Goal: Communication & Community: Ask a question

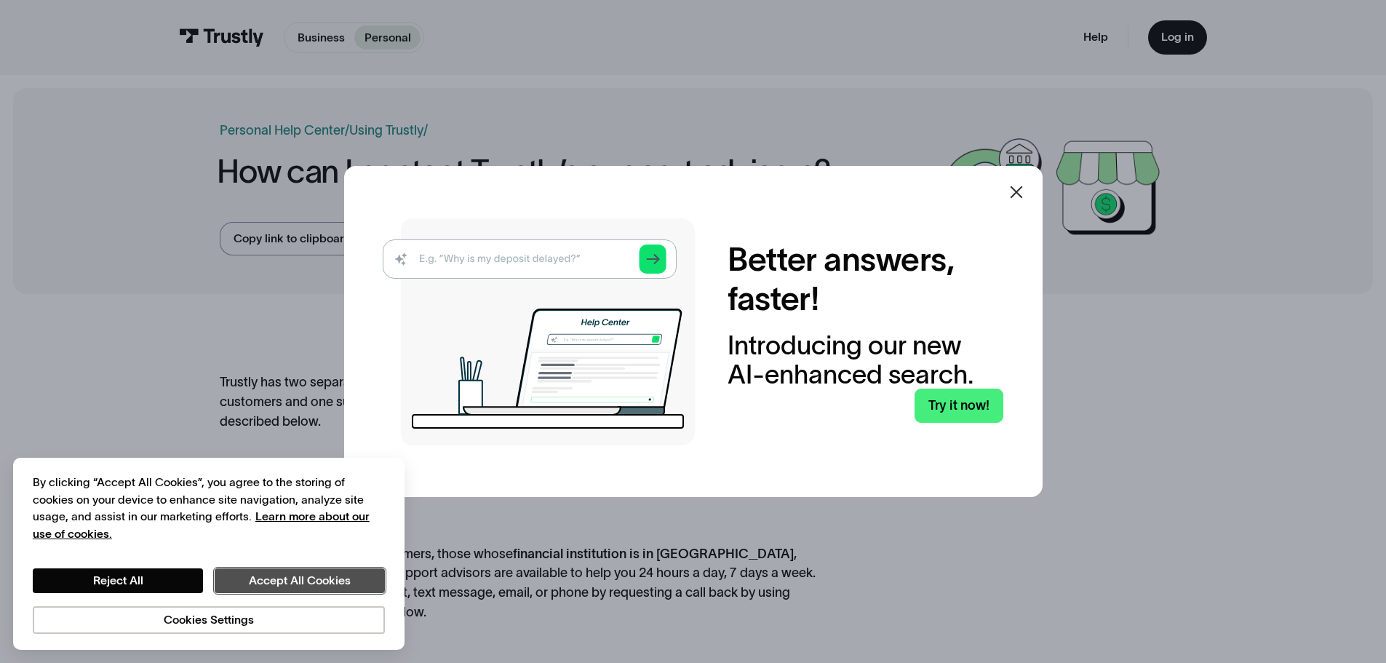
click at [274, 576] on button "Accept All Cookies" at bounding box center [300, 580] width 170 height 25
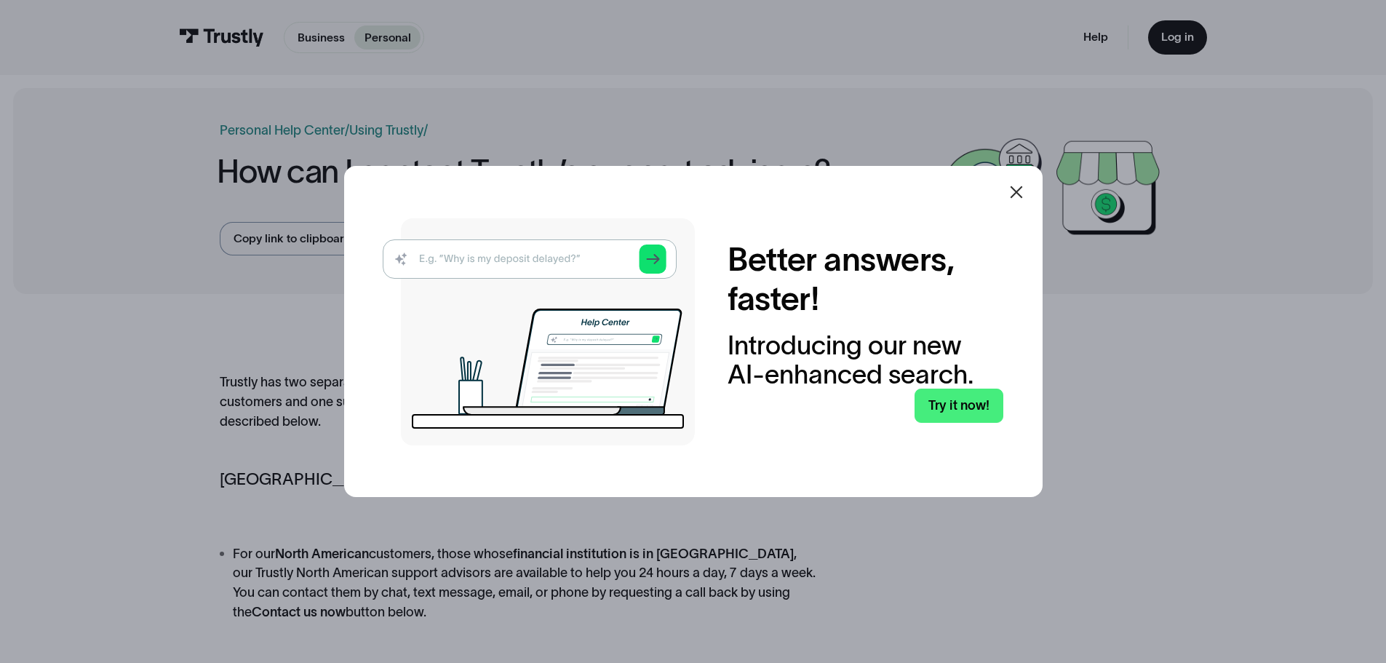
drag, startPoint x: 1029, startPoint y: 194, endPoint x: 1020, endPoint y: 188, distance: 10.1
click at [1025, 194] on icon at bounding box center [1016, 191] width 17 height 17
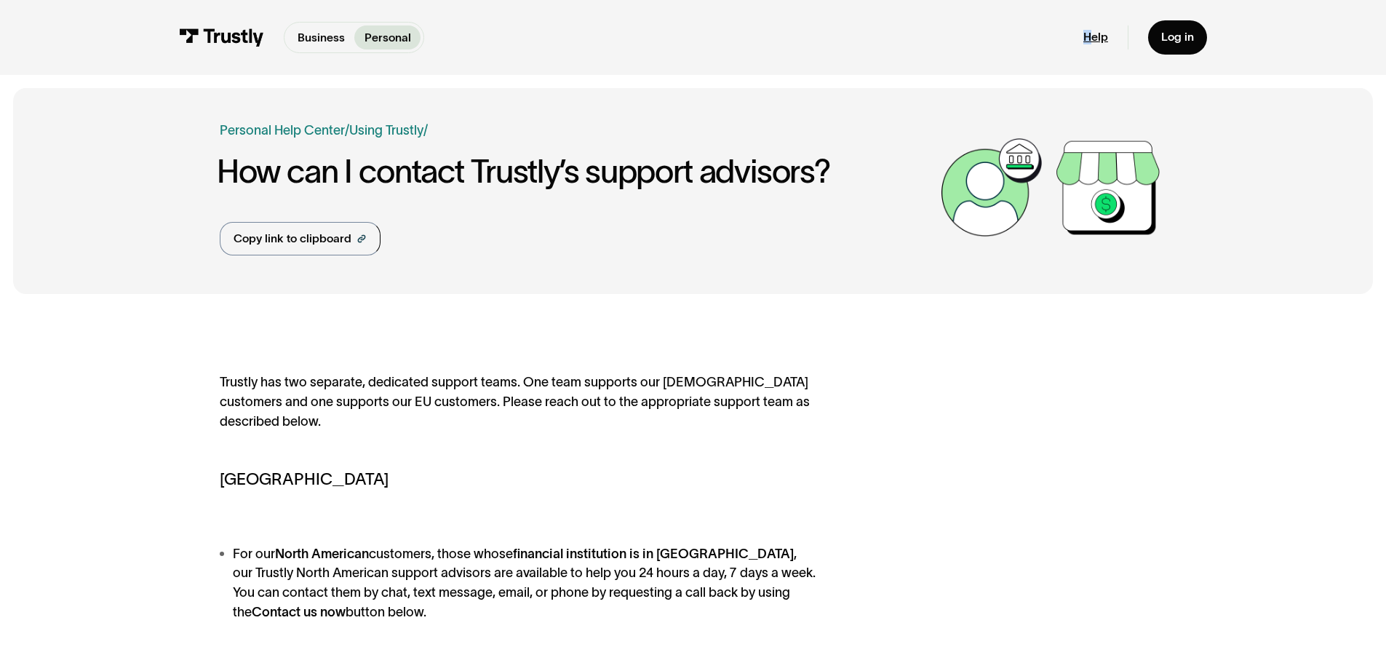
click at [1094, 32] on div "Help Log in" at bounding box center [1146, 37] width 124 height 34
click at [1095, 33] on link "Help" at bounding box center [1096, 37] width 25 height 15
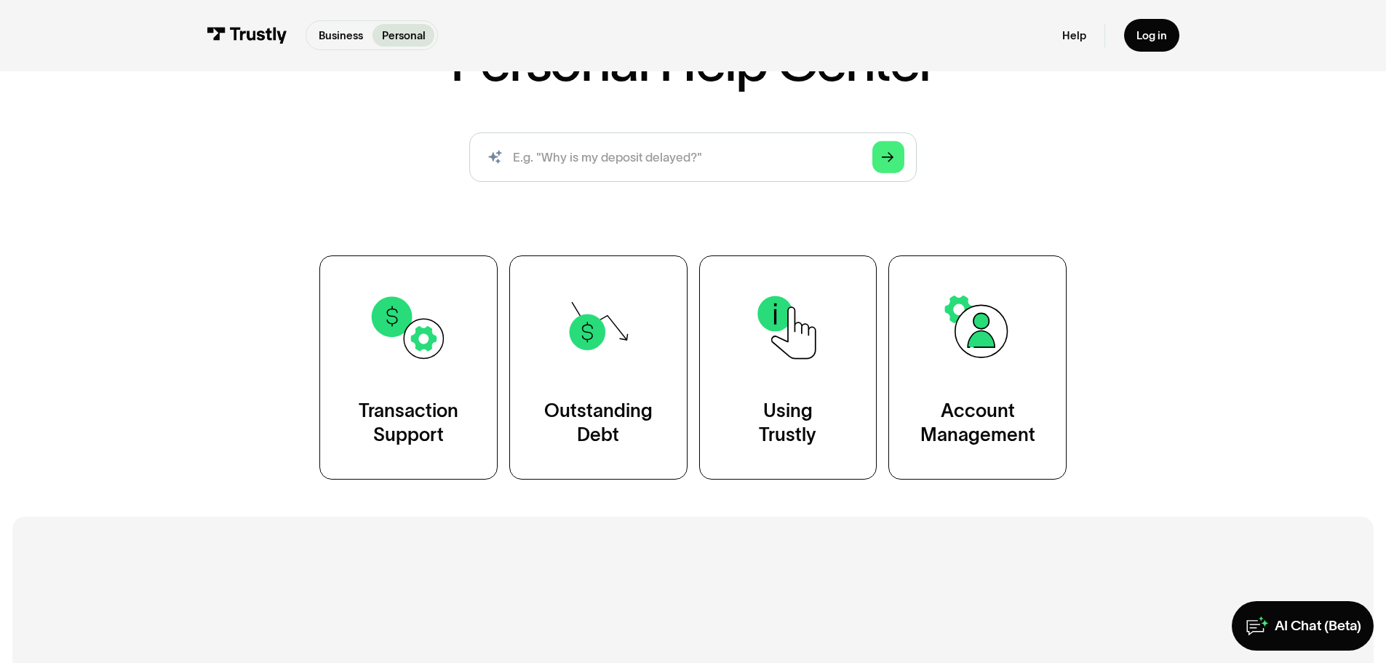
scroll to position [146, 0]
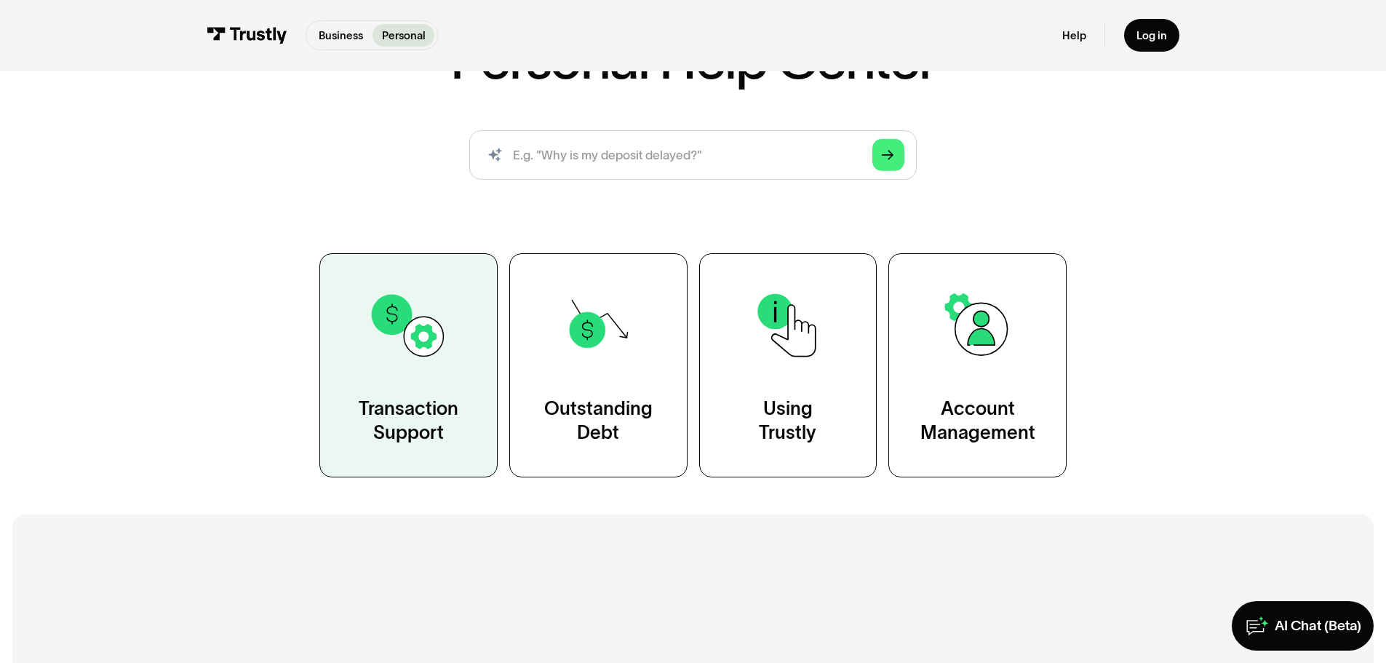
click at [420, 392] on link "Transaction Support" at bounding box center [408, 364] width 178 height 223
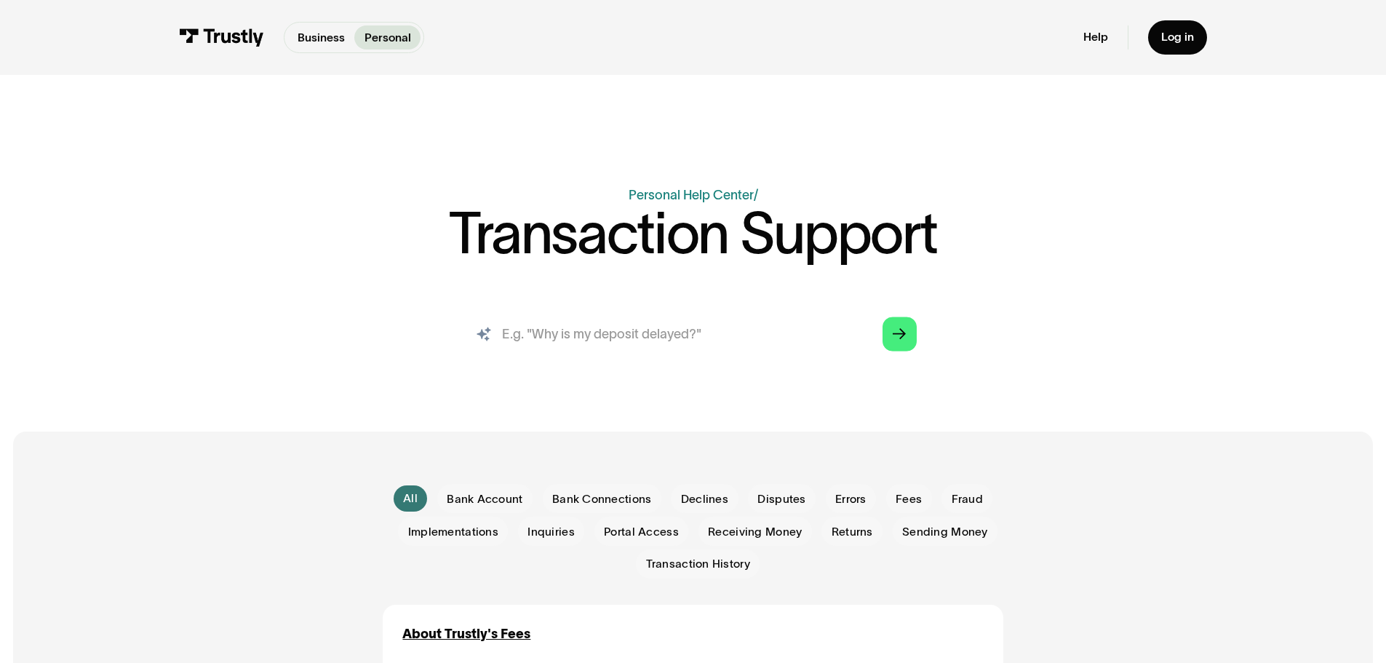
click at [666, 346] on input "search" at bounding box center [692, 334] width 473 height 52
click at [629, 332] on input "search" at bounding box center [692, 334] width 473 height 52
type input "why trustly is not releasing funds to western union"
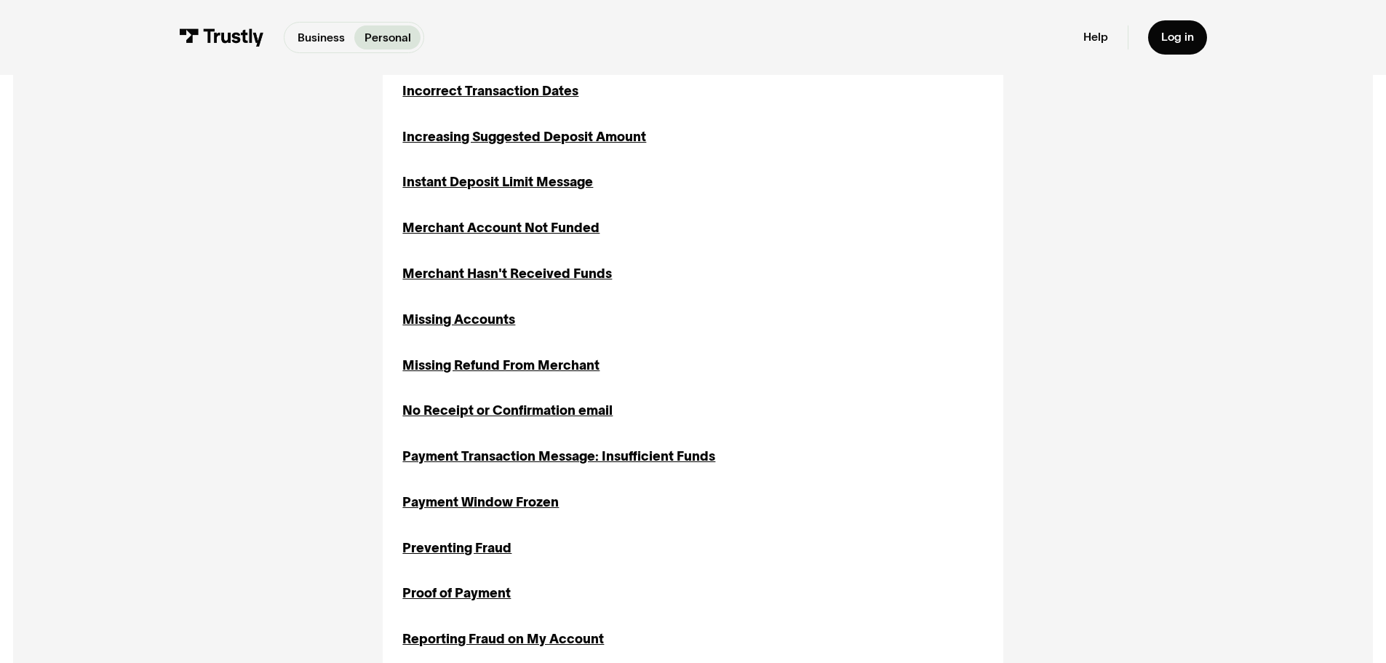
scroll to position [1310, 0]
click at [465, 273] on div "Merchant Hasn't Received Funds" at bounding box center [507, 273] width 210 height 20
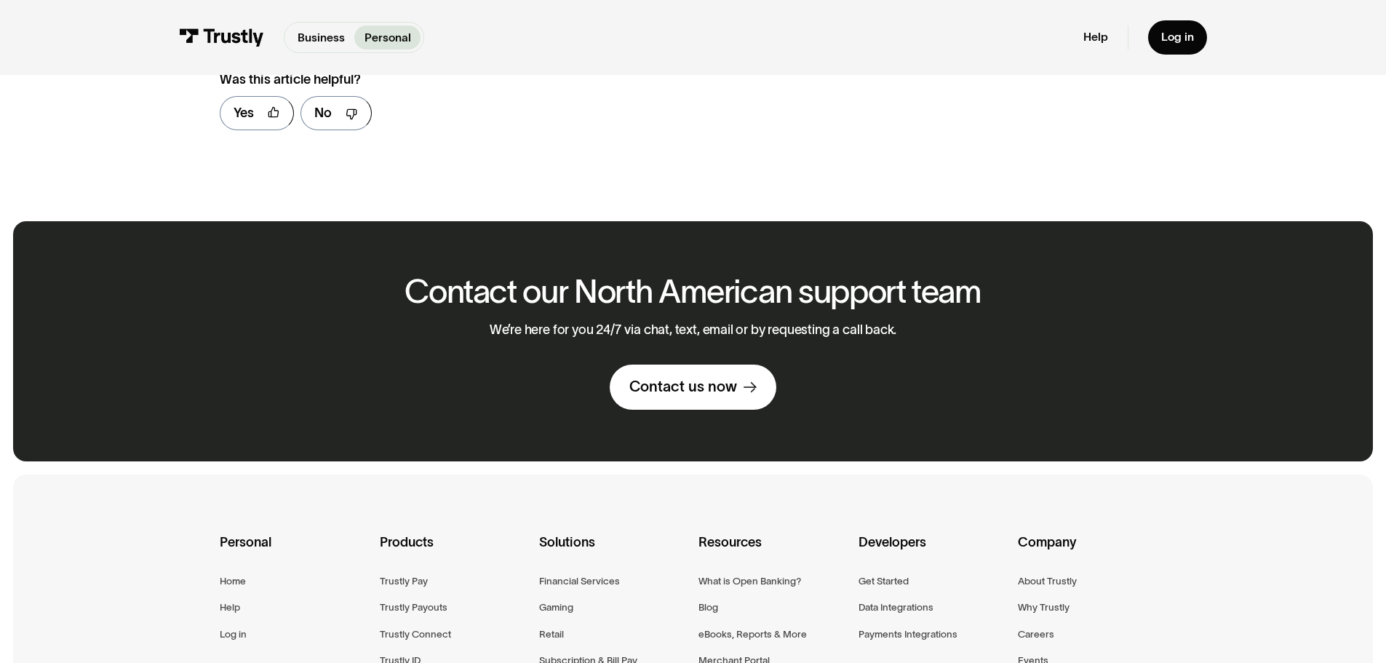
scroll to position [655, 0]
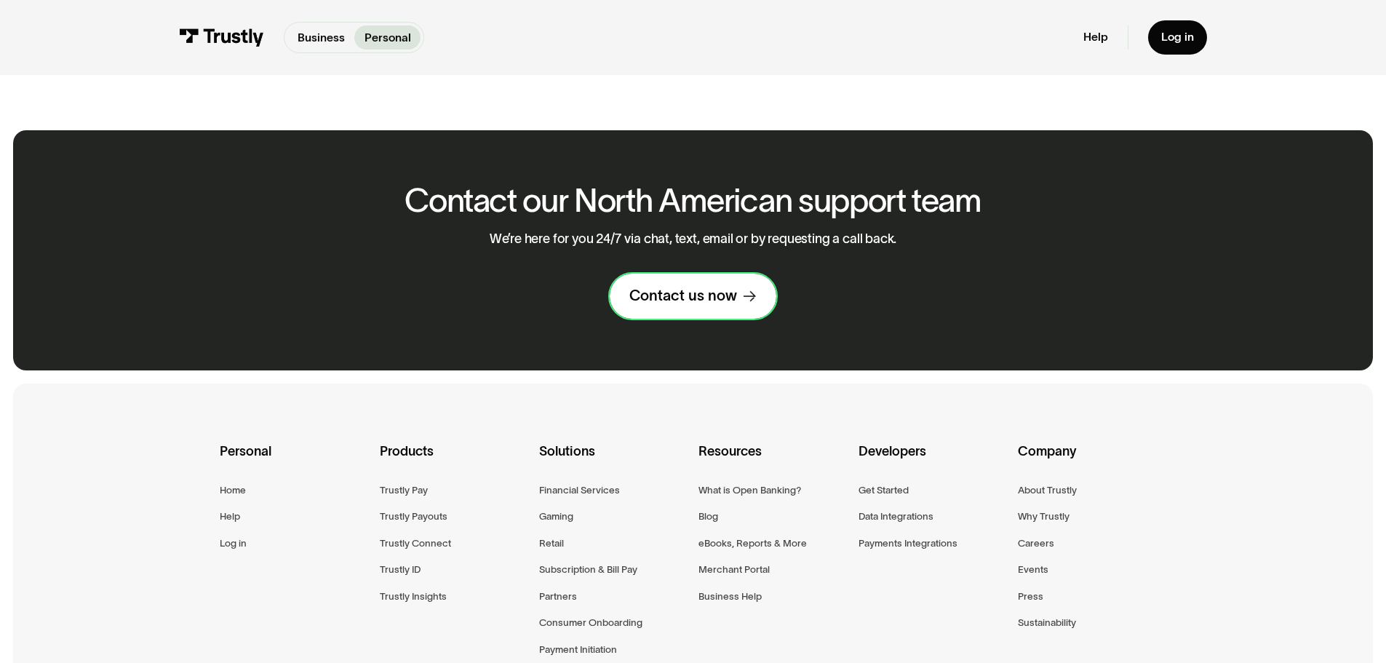
click at [690, 300] on div "Contact us now" at bounding box center [684, 295] width 108 height 19
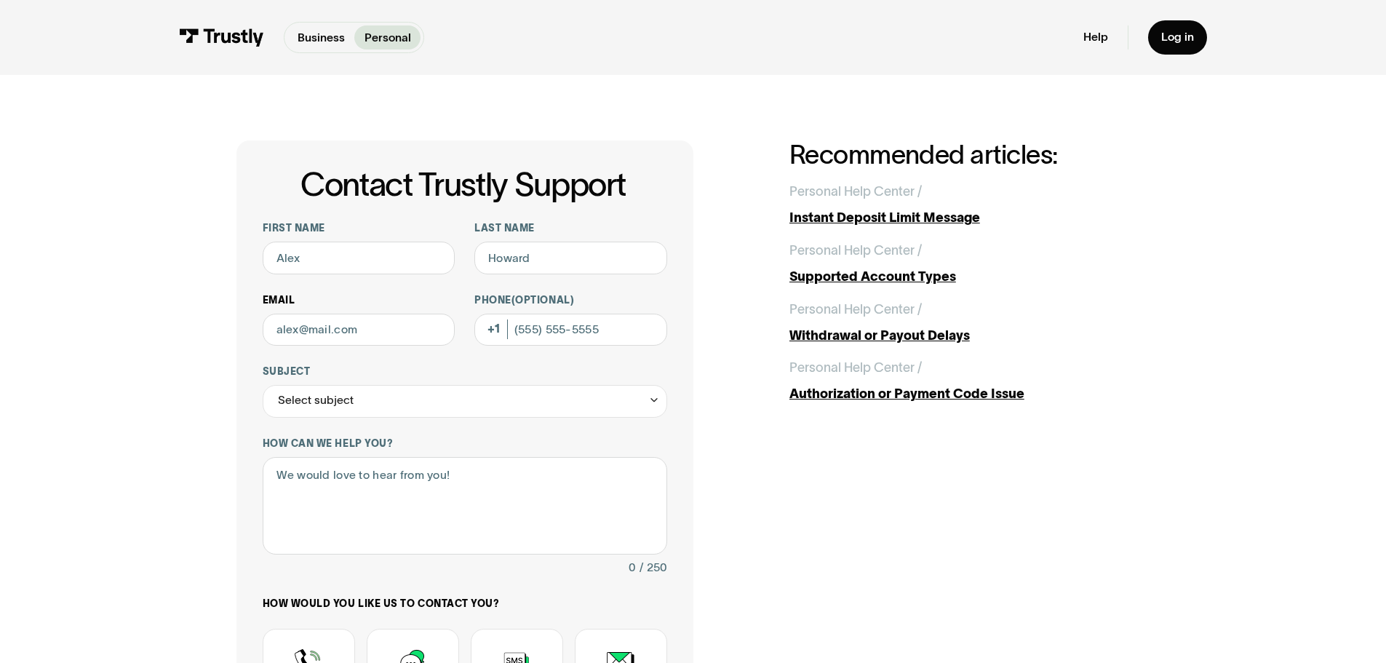
scroll to position [73, 0]
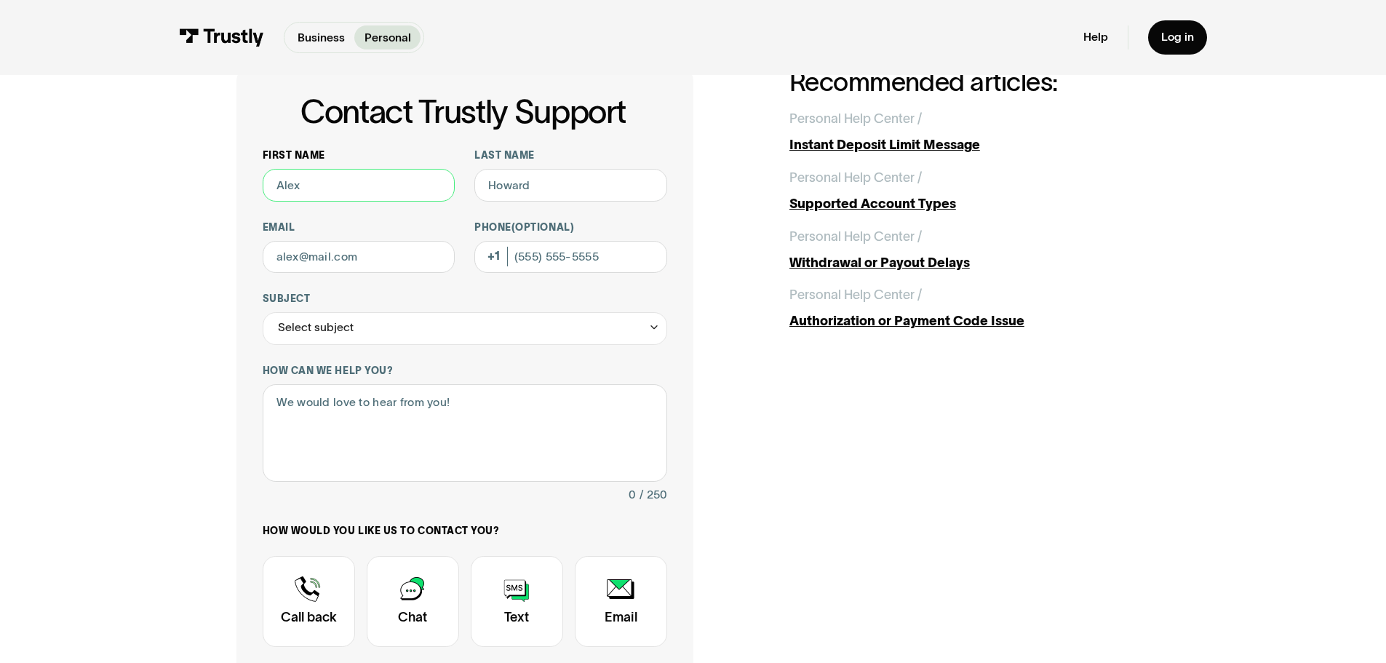
click at [319, 193] on input "First name" at bounding box center [359, 185] width 193 height 33
type input "Gagandeep"
click at [528, 185] on input "Last name" at bounding box center [570, 185] width 193 height 33
type input "Kaur"
click at [360, 254] on input "Email" at bounding box center [359, 257] width 193 height 33
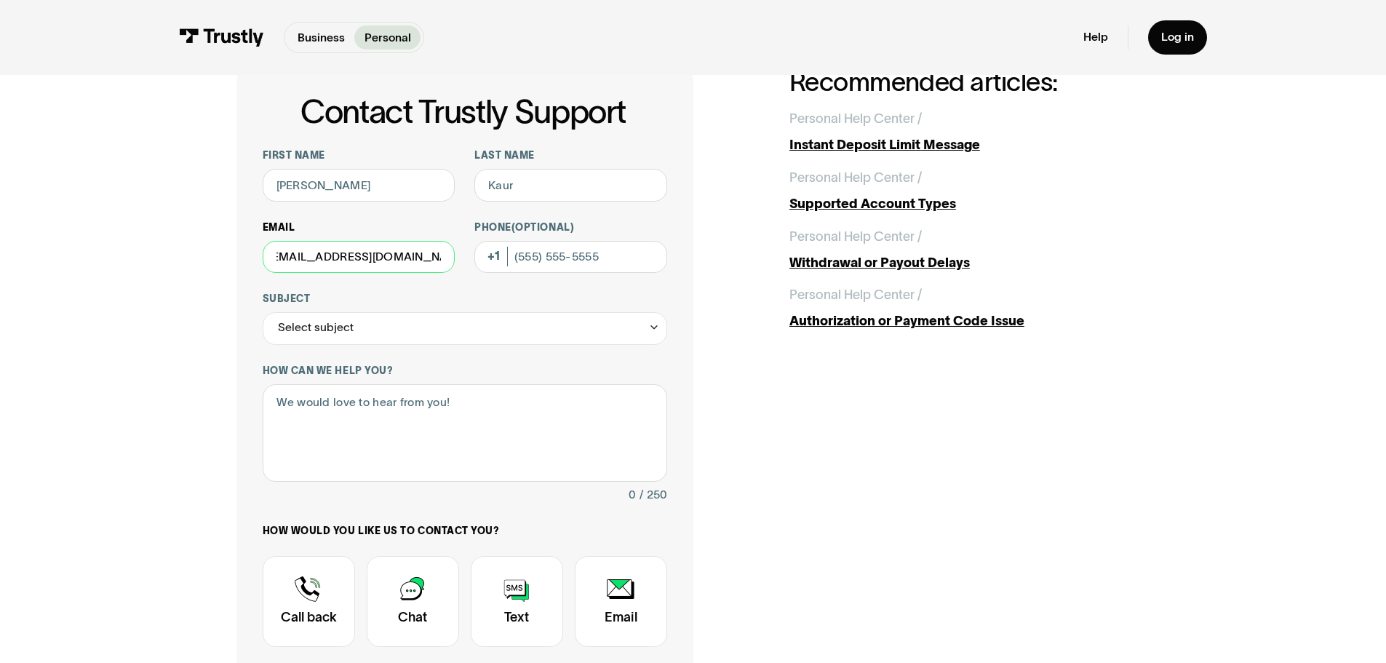
scroll to position [0, 17]
type input "gagandeepdhillon379@gmail.com"
click at [573, 255] on input "Phone (Optional)" at bounding box center [570, 257] width 193 height 33
type input "(437) 771-1916"
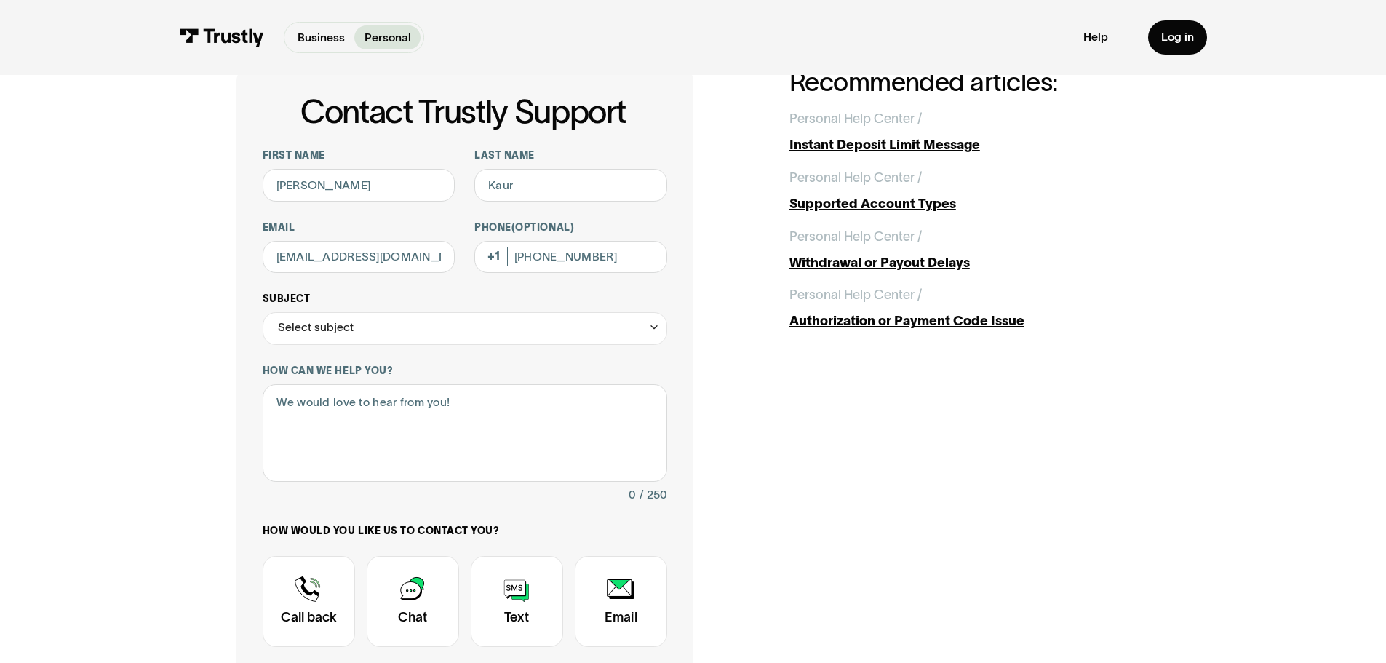
click at [379, 343] on div "Select subject" at bounding box center [465, 328] width 405 height 33
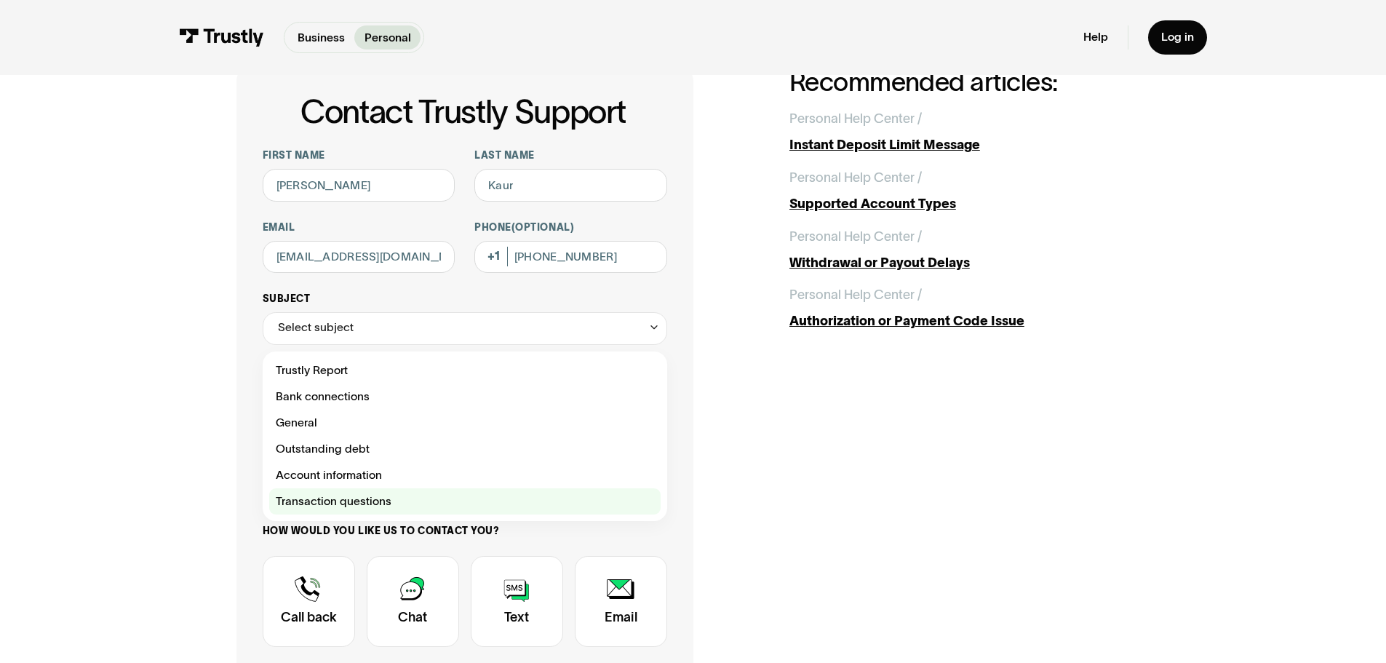
click at [363, 505] on div "Contact Trustly Support" at bounding box center [465, 501] width 392 height 26
type input "**********"
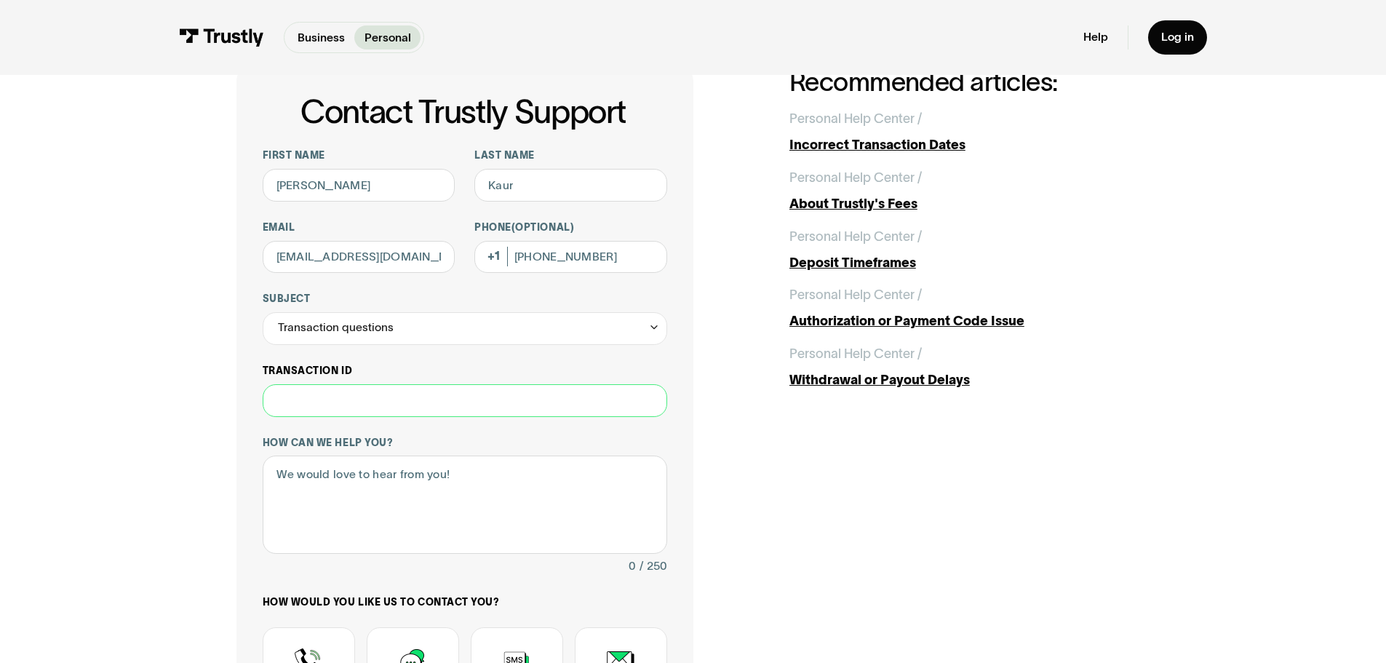
click at [379, 407] on input "Transaction ID" at bounding box center [465, 400] width 405 height 33
click at [344, 493] on textarea "How can we help you?" at bounding box center [465, 505] width 405 height 98
click at [380, 327] on div "Transaction questions" at bounding box center [336, 328] width 116 height 20
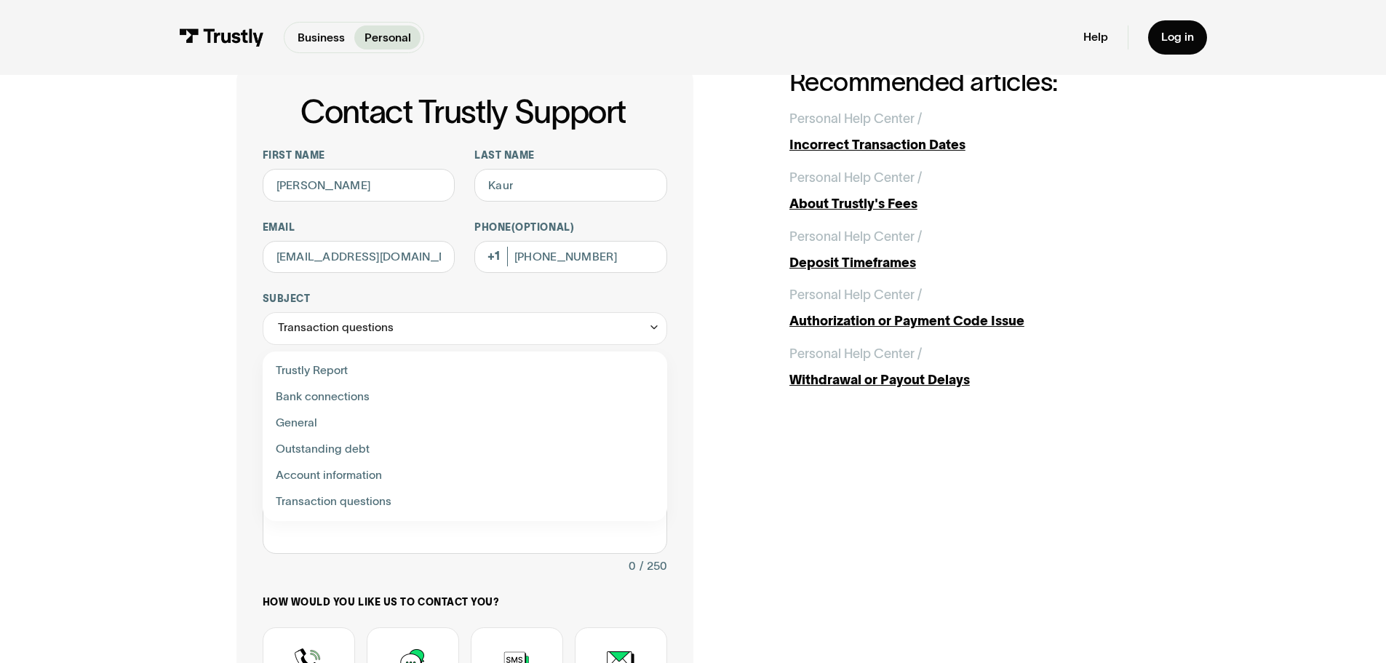
click at [469, 288] on div "**********" at bounding box center [465, 473] width 405 height 648
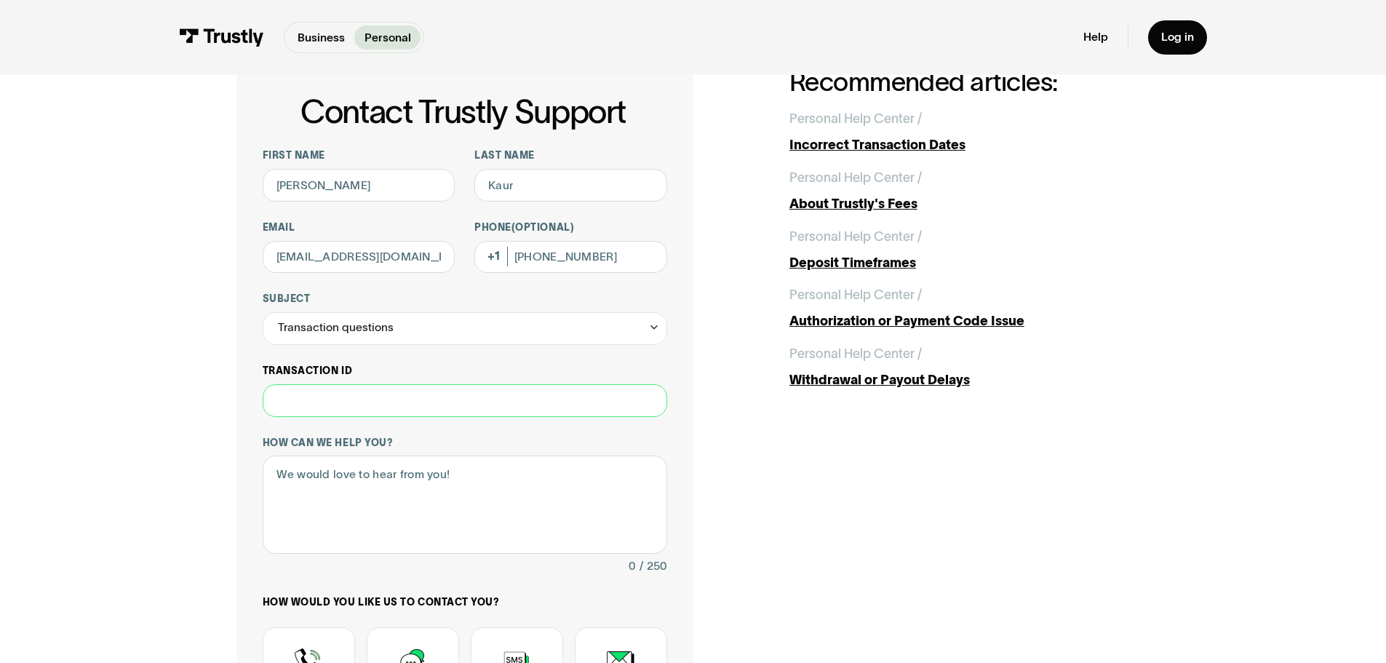
click at [397, 409] on input "Transaction ID" at bounding box center [465, 400] width 405 height 33
type input "**********"
click at [338, 520] on textarea "How can we help you?" at bounding box center [465, 505] width 405 height 98
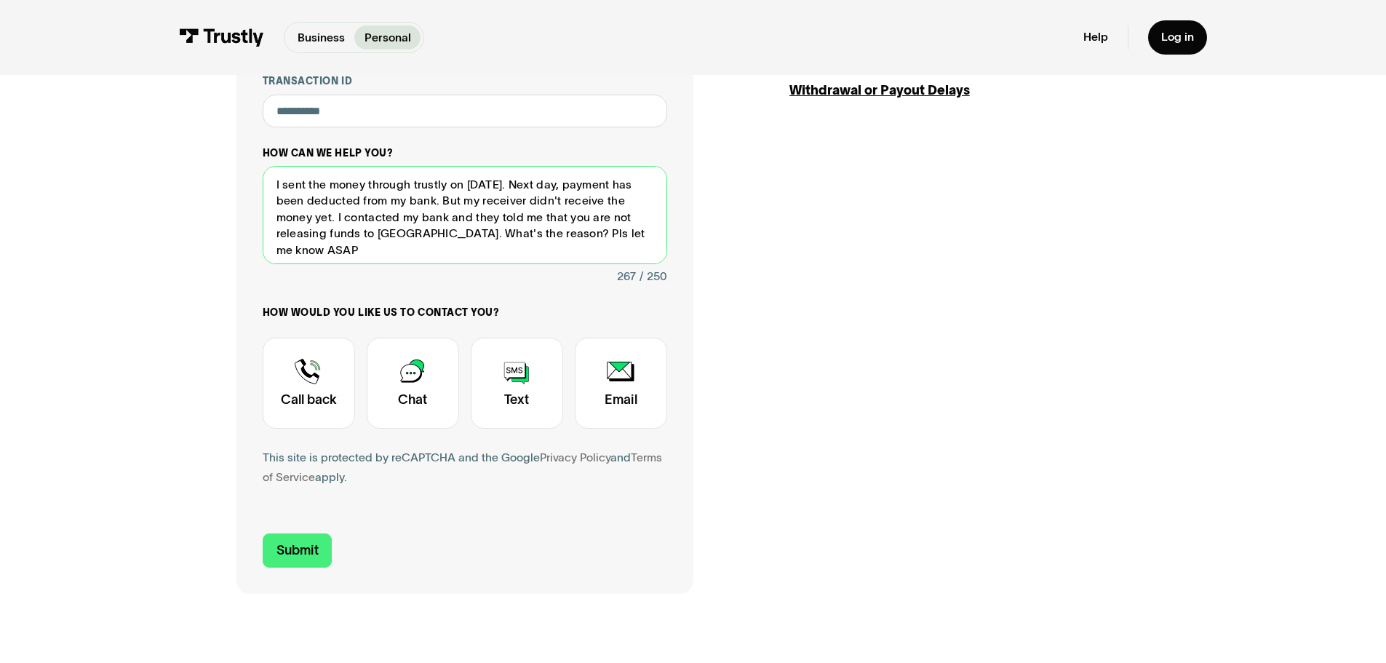
scroll to position [437, 0]
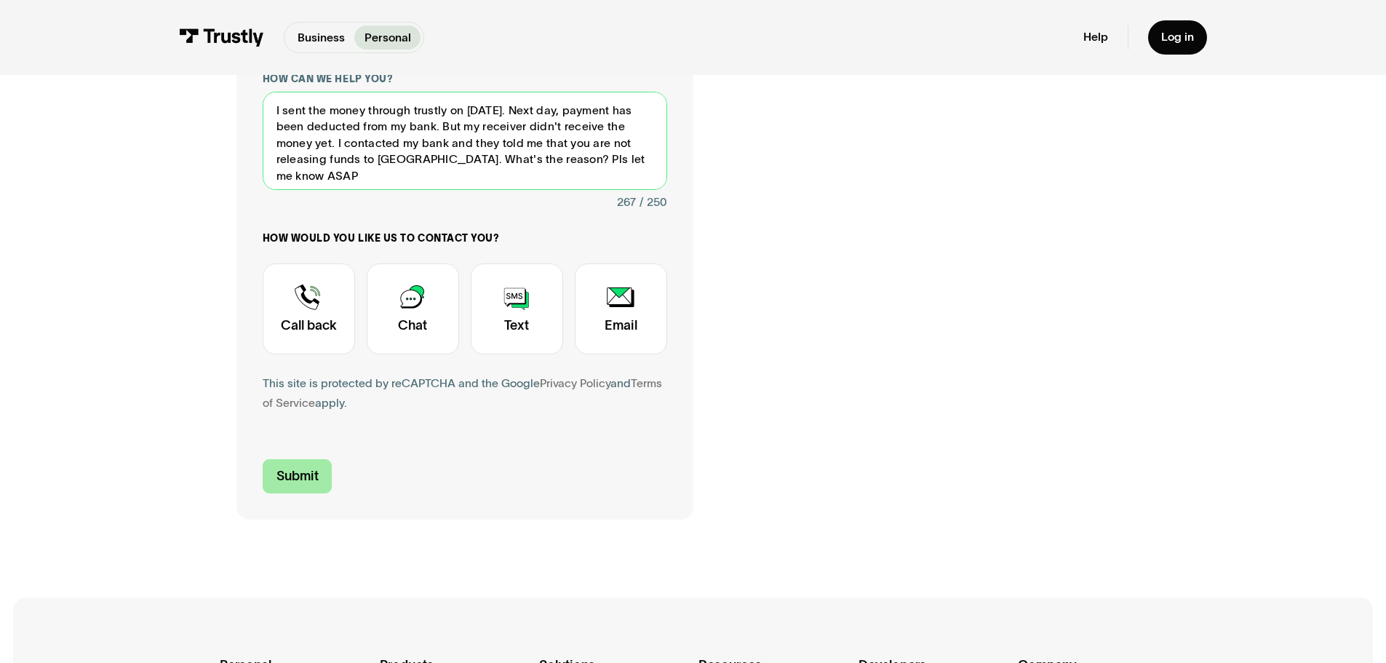
type textarea "I sent the money through trustly on Sep 16. Next day, payment has been deducted…"
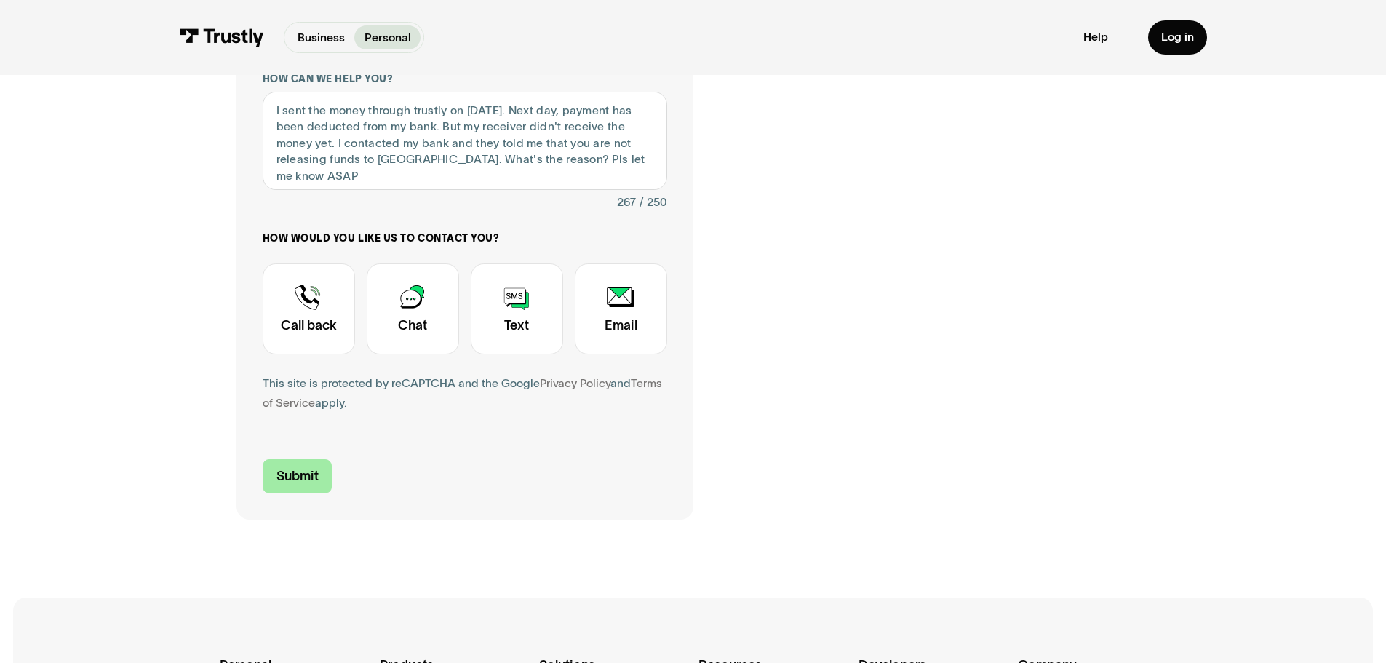
click at [297, 464] on input "Submit" at bounding box center [298, 476] width 70 height 34
click at [308, 474] on input "Submit" at bounding box center [298, 476] width 70 height 34
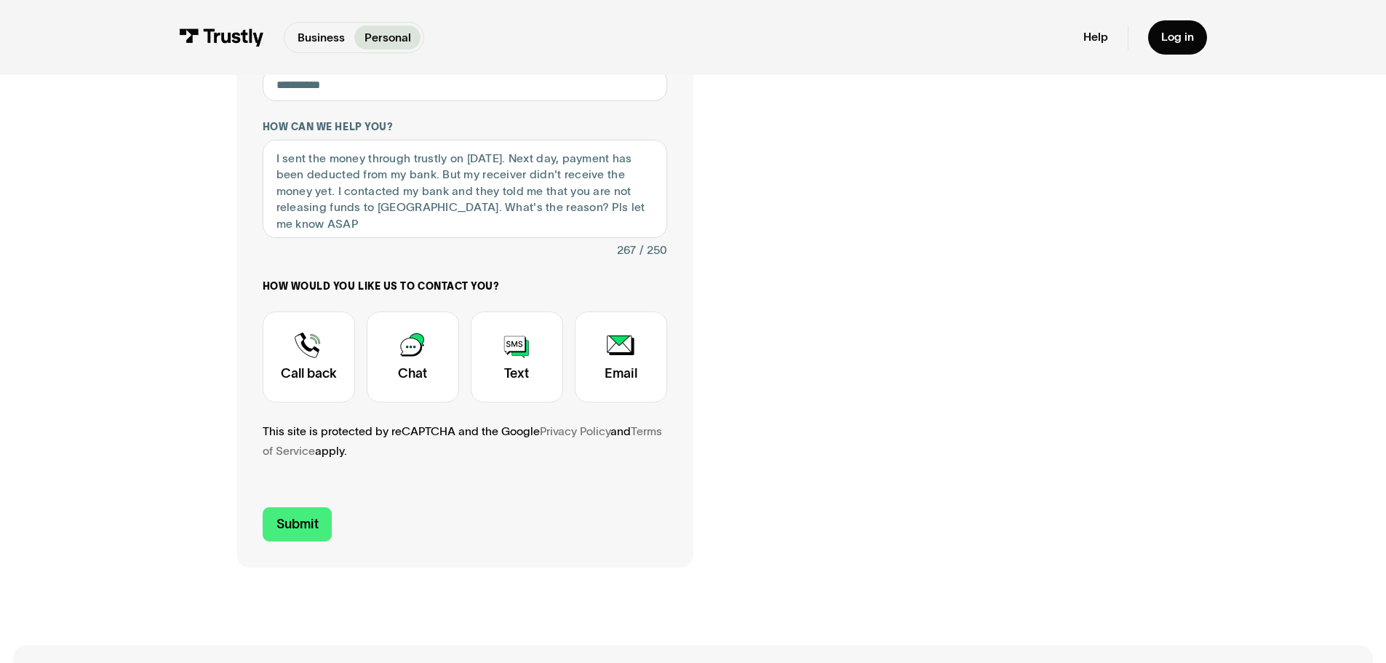
scroll to position [364, 0]
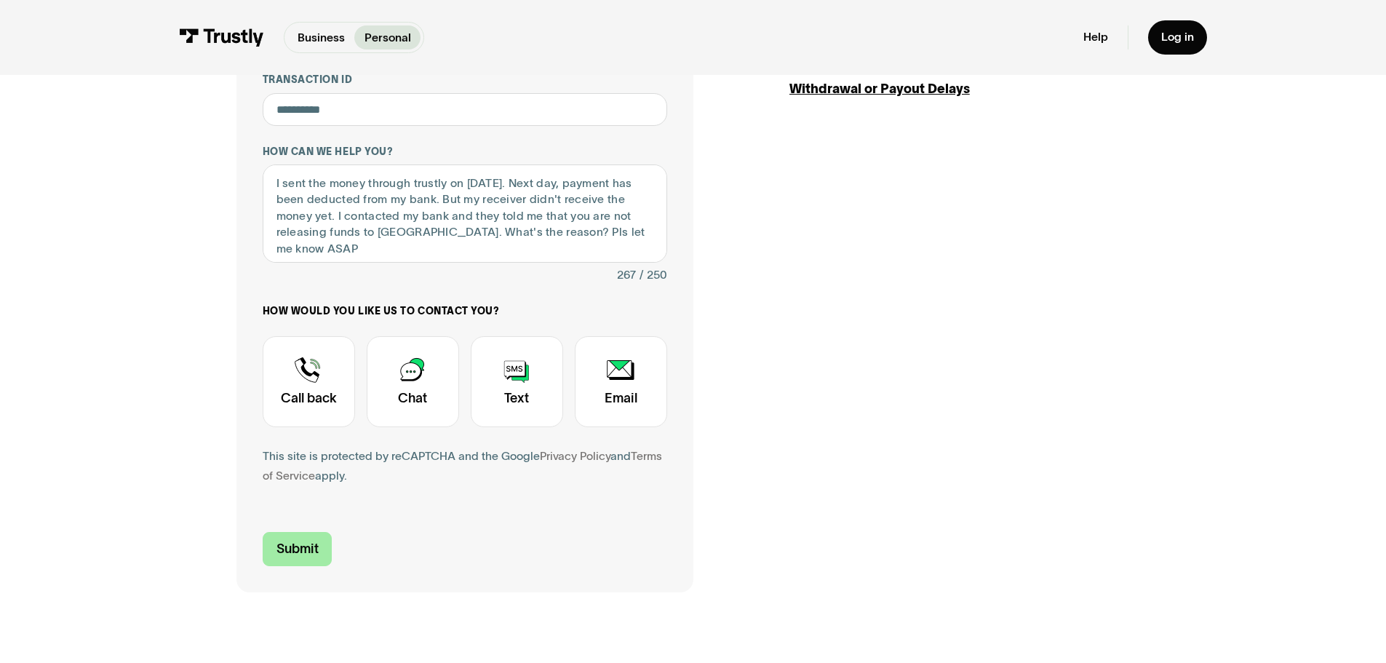
click at [294, 541] on input "Submit" at bounding box center [298, 549] width 70 height 34
click at [629, 383] on div "Contact Trustly Support" at bounding box center [621, 381] width 92 height 91
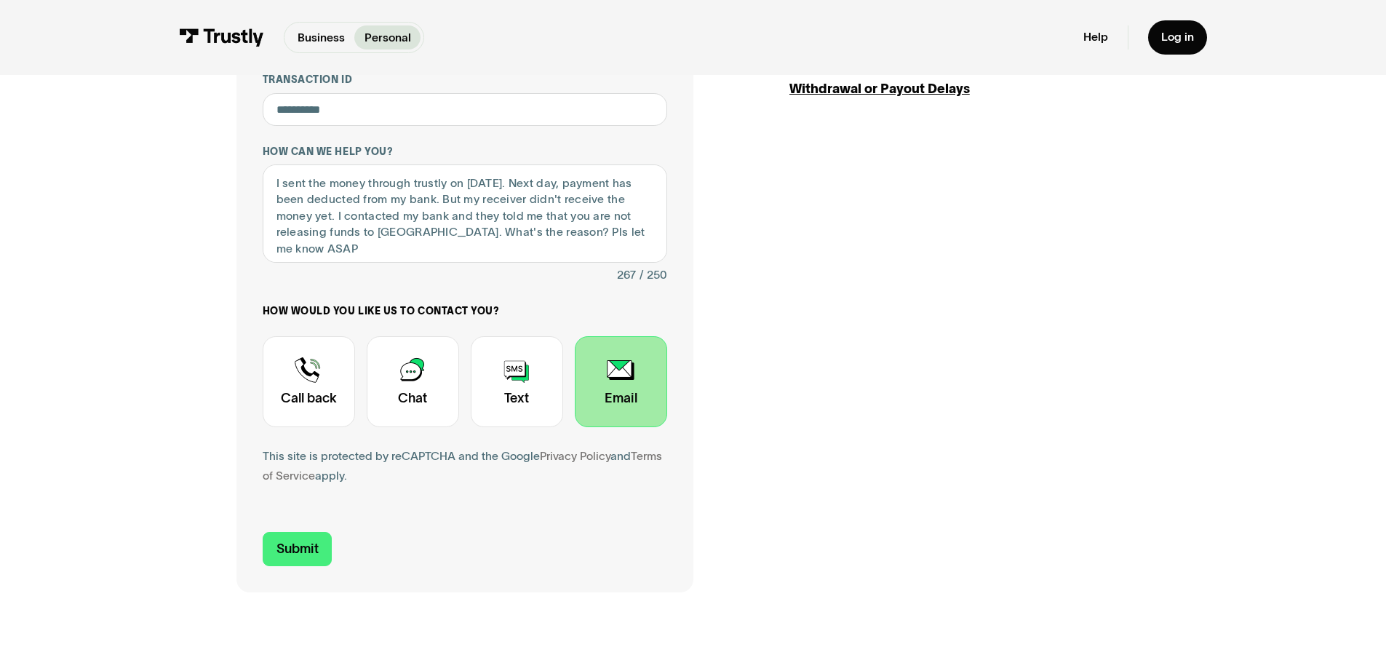
click at [285, 515] on form "**********" at bounding box center [465, 212] width 405 height 708
click at [290, 547] on input "Submit" at bounding box center [298, 549] width 70 height 34
type input "+14377711916"
